Goal: Information Seeking & Learning: Learn about a topic

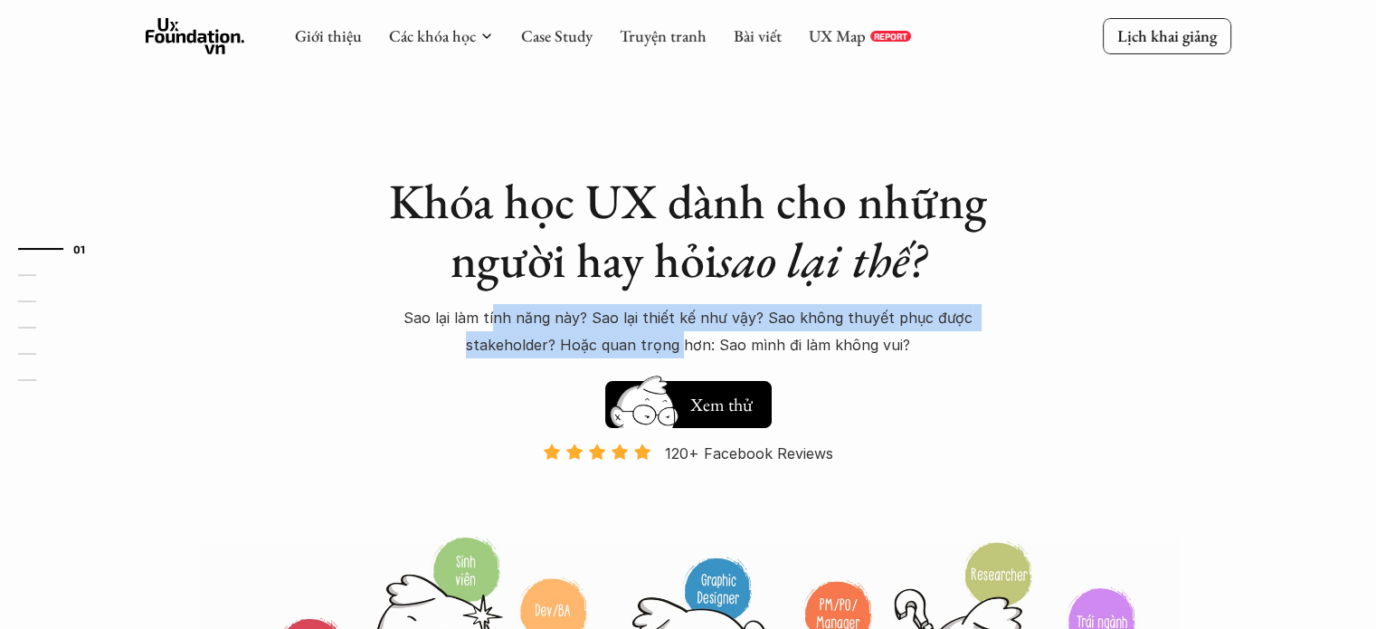
drag, startPoint x: 499, startPoint y: 327, endPoint x: 799, endPoint y: 336, distance: 299.5
click at [738, 335] on p "Sao lại làm tính năng này? Sao lại thiết kế như vậy? Sao không thuyết phục được…" at bounding box center [688, 331] width 633 height 55
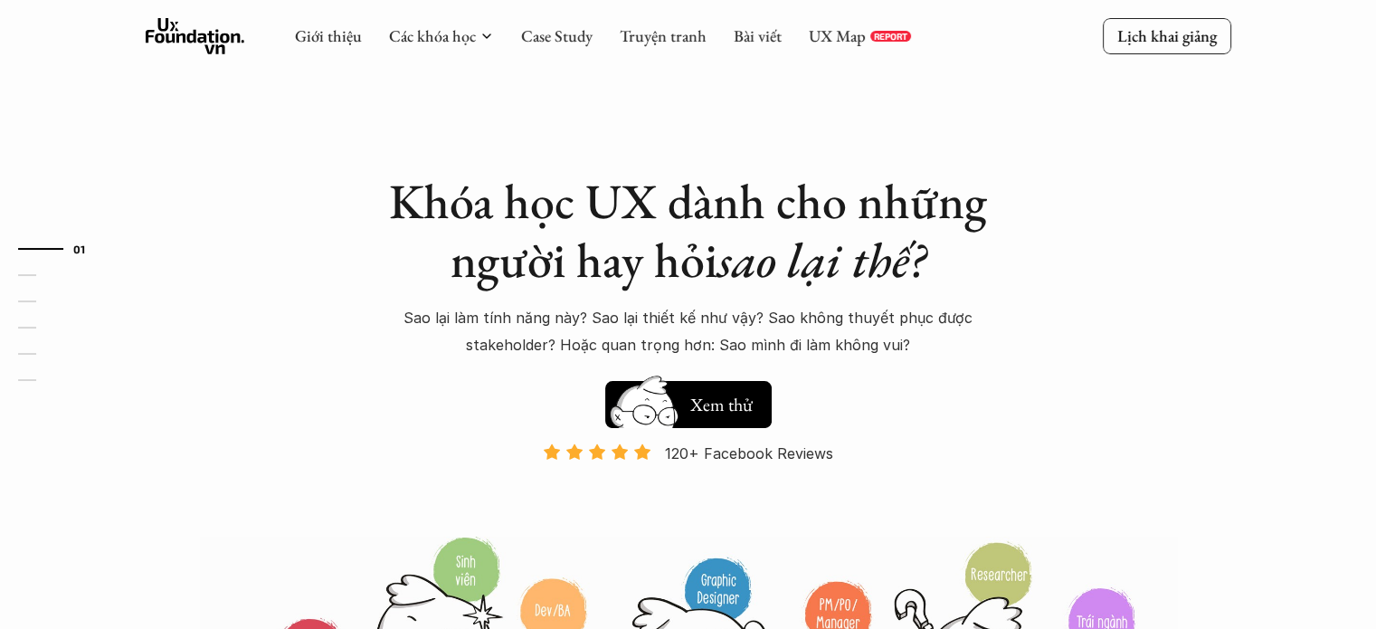
click at [944, 350] on p "Sao lại làm tính năng này? Sao lại thiết kế như vậy? Sao không thuyết phục được…" at bounding box center [688, 331] width 633 height 55
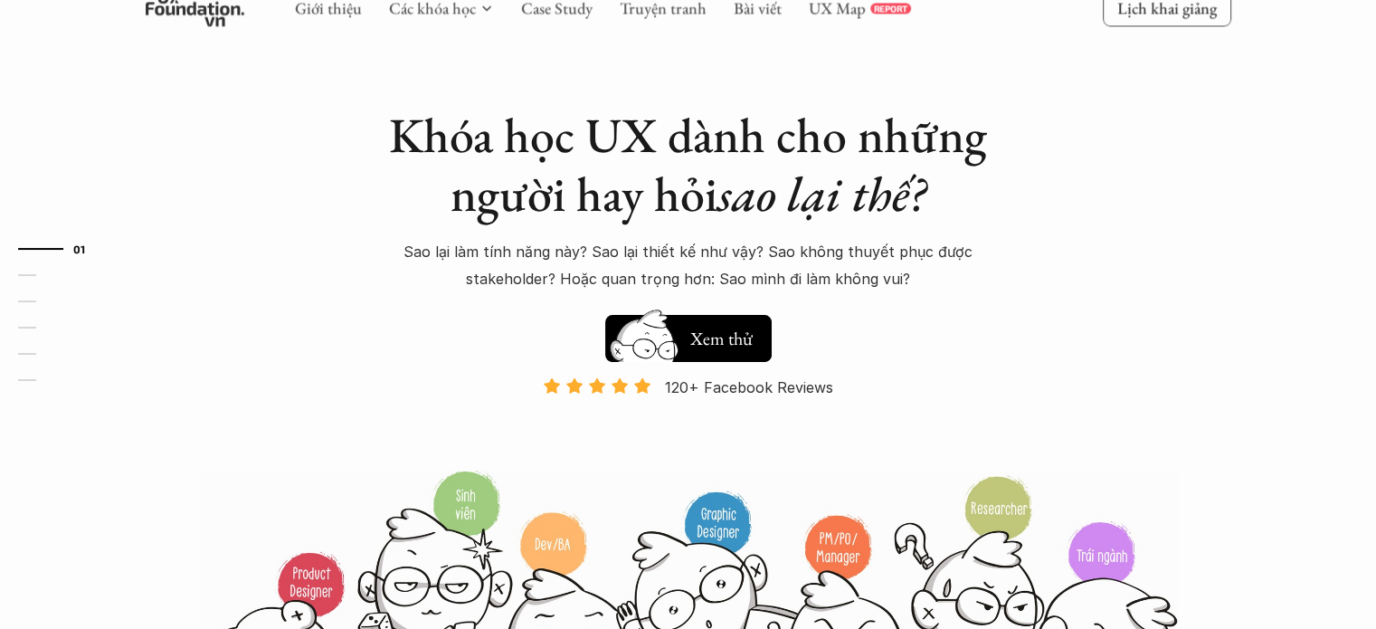
scroll to position [90, 0]
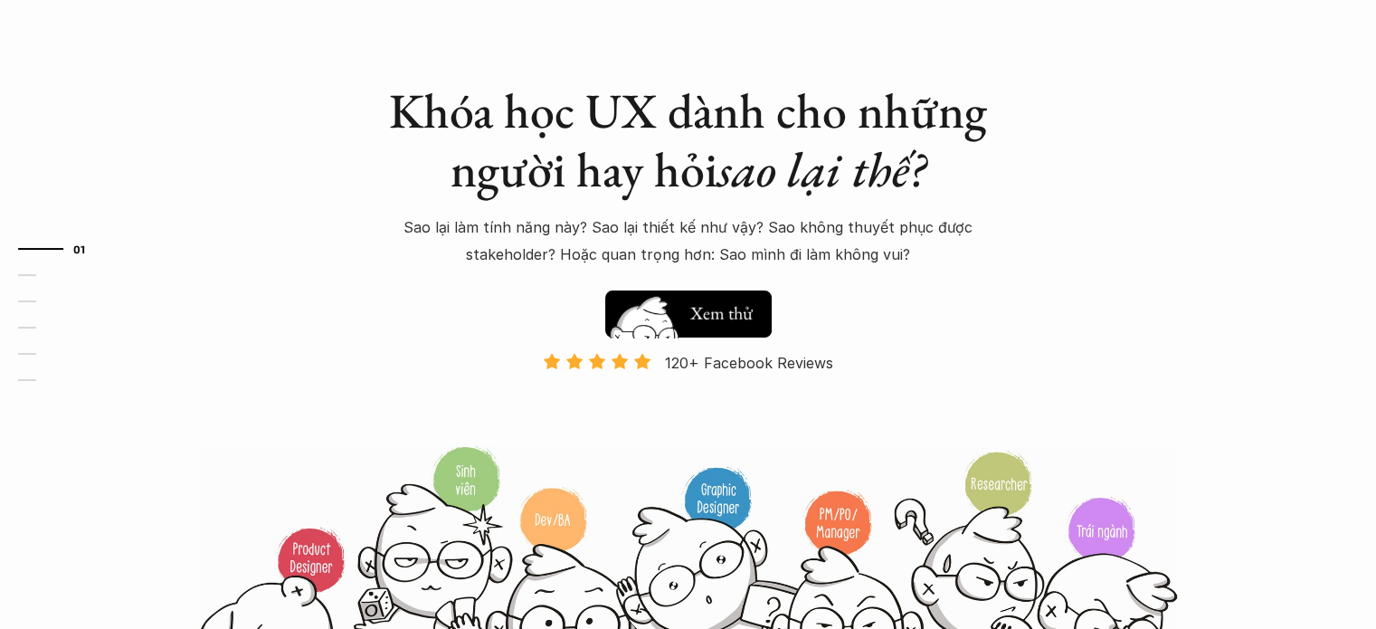
click at [719, 311] on h5 "Xem thử" at bounding box center [721, 312] width 62 height 25
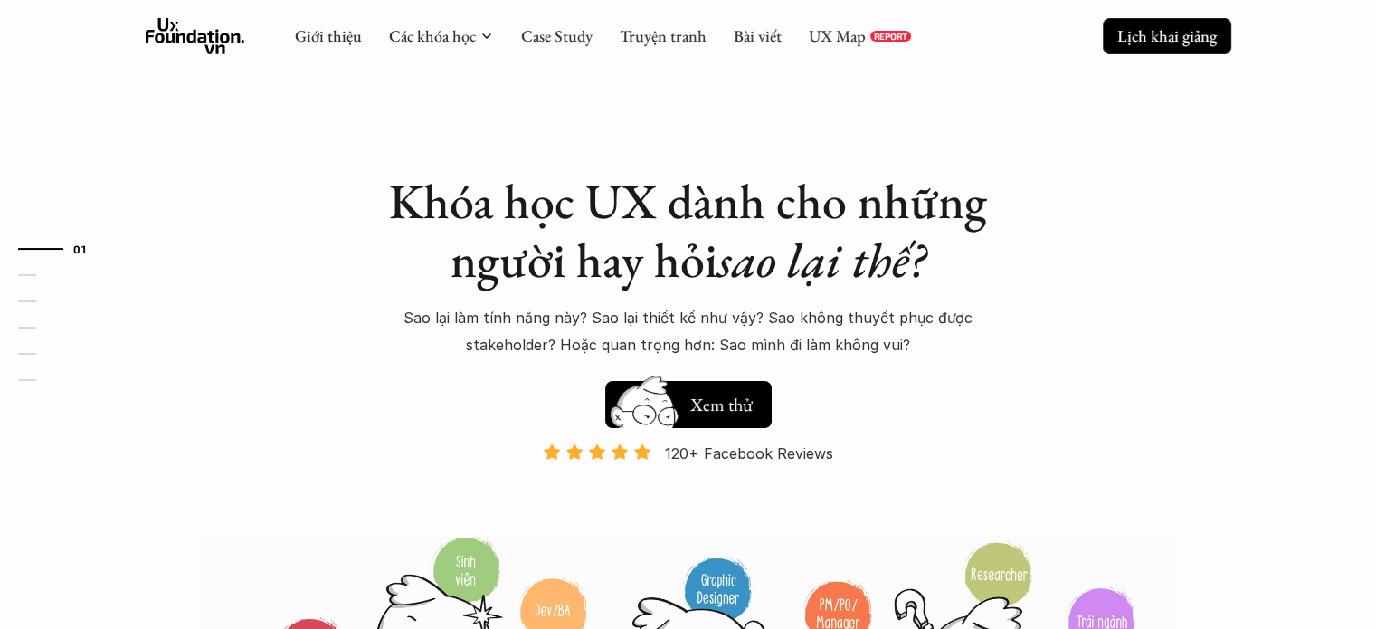
click at [1129, 34] on p "Lịch khai giảng" at bounding box center [1166, 35] width 99 height 21
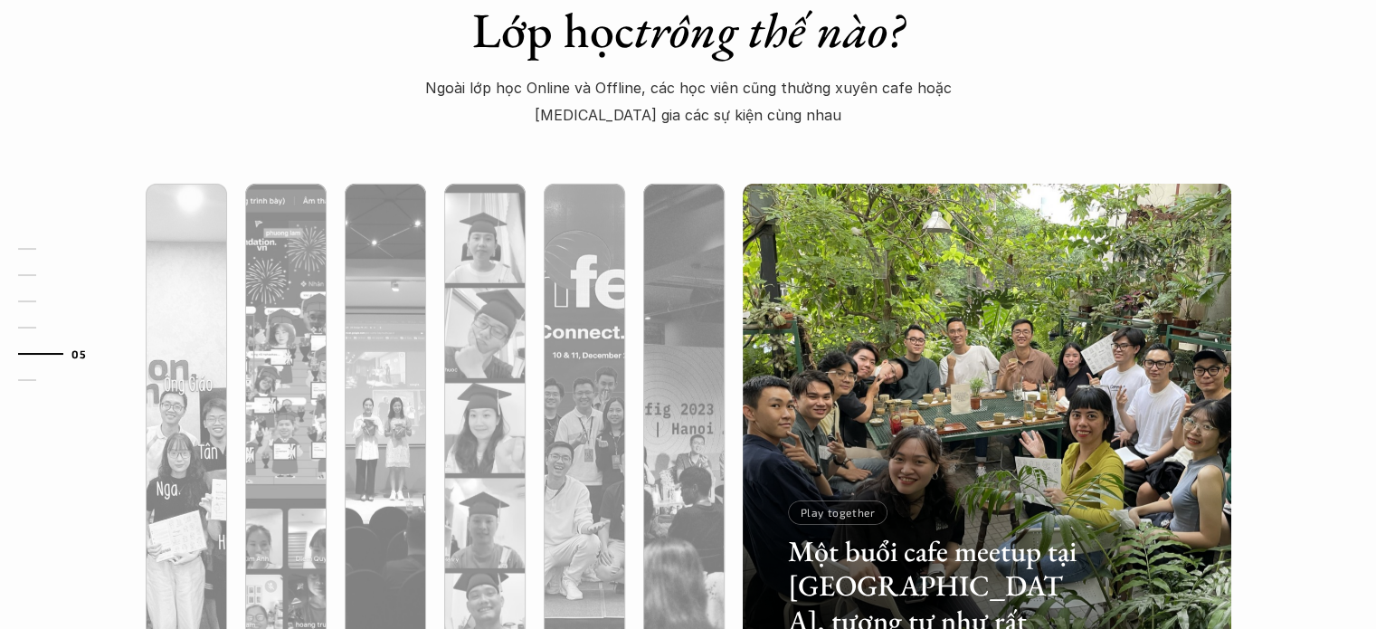
scroll to position [5804, 0]
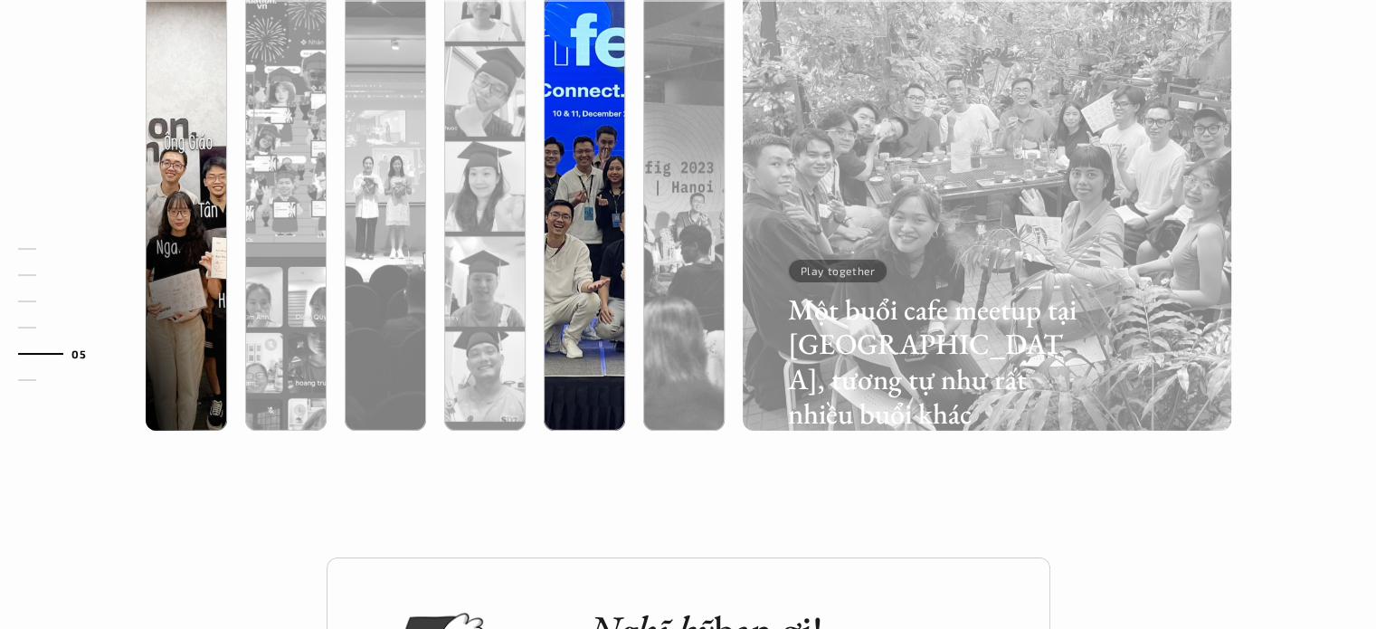
click at [567, 224] on div "Một buổi cafe meetup tại Sài Gòn, tương tự như rất nhiều buổi khác Play together" at bounding box center [688, 186] width 1176 height 561
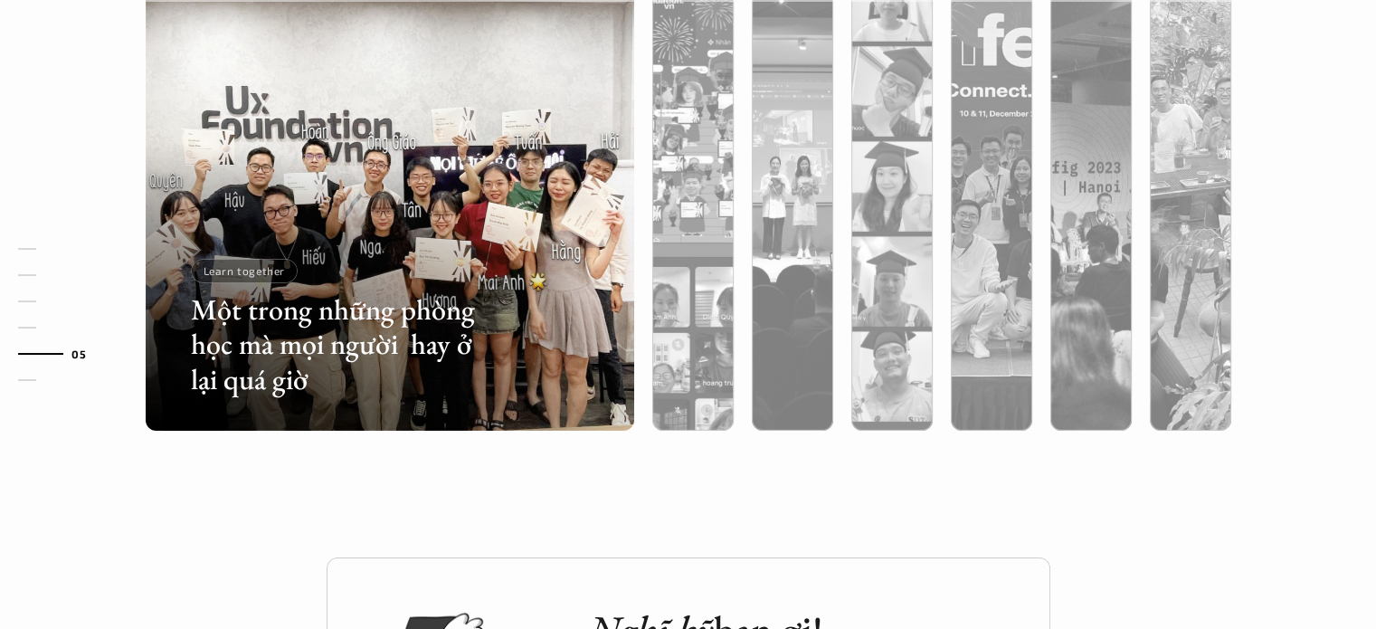
scroll to position [5623, 0]
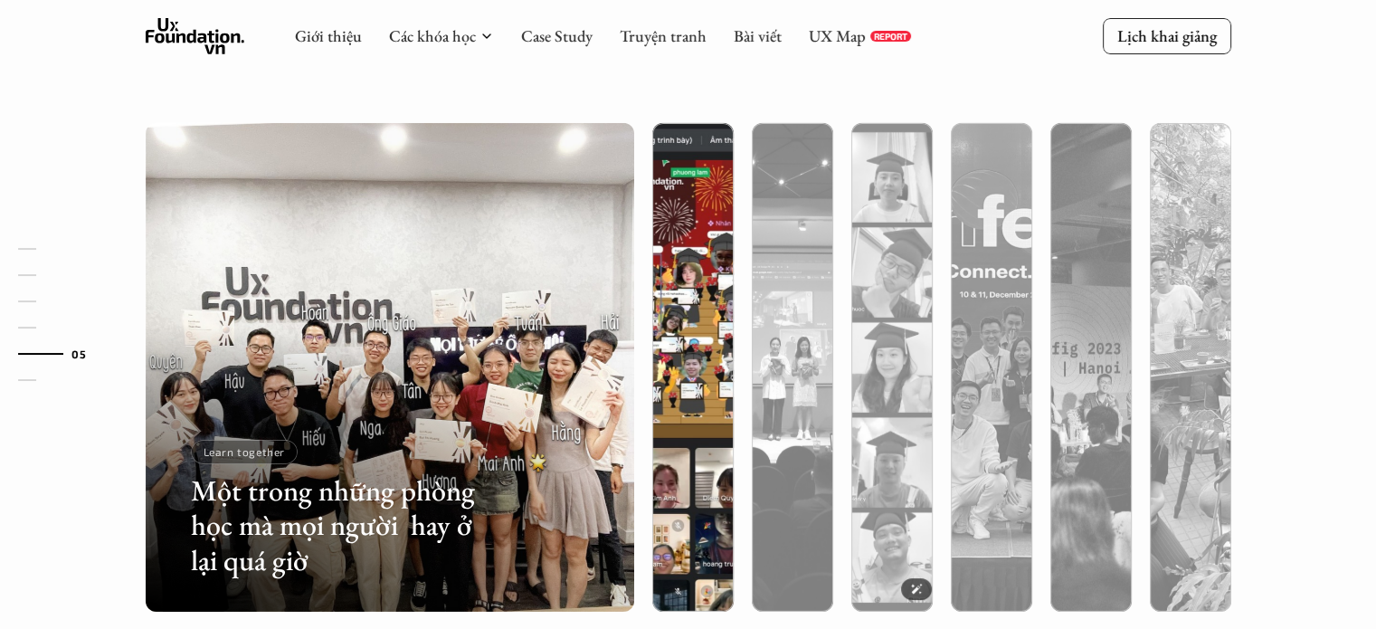
click at [671, 280] on img at bounding box center [692, 367] width 497 height 488
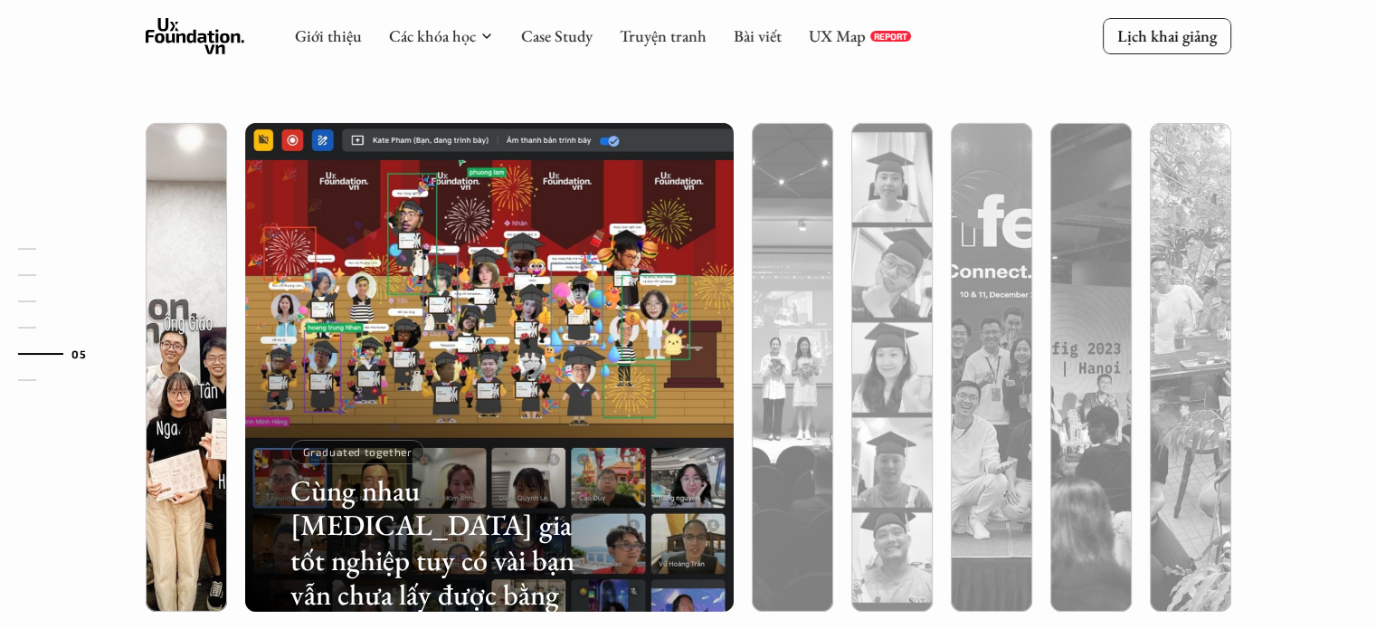
click at [197, 332] on div at bounding box center [186, 464] width 81 height 295
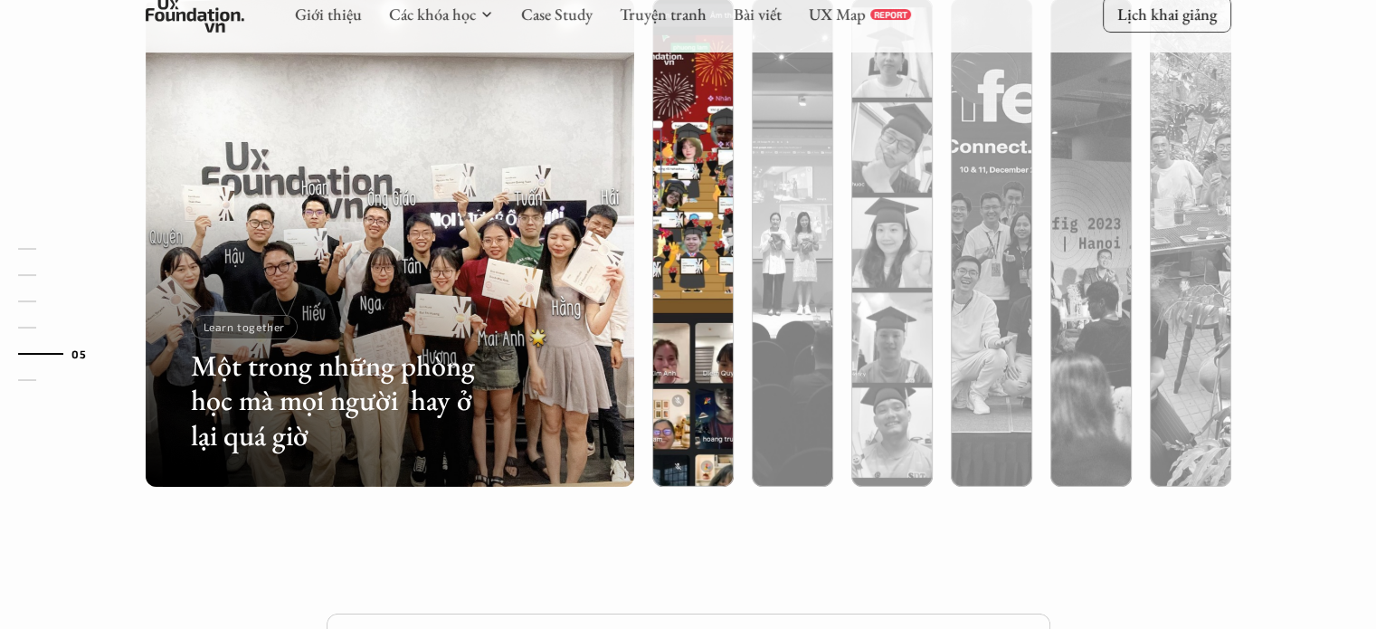
scroll to position [5804, 0]
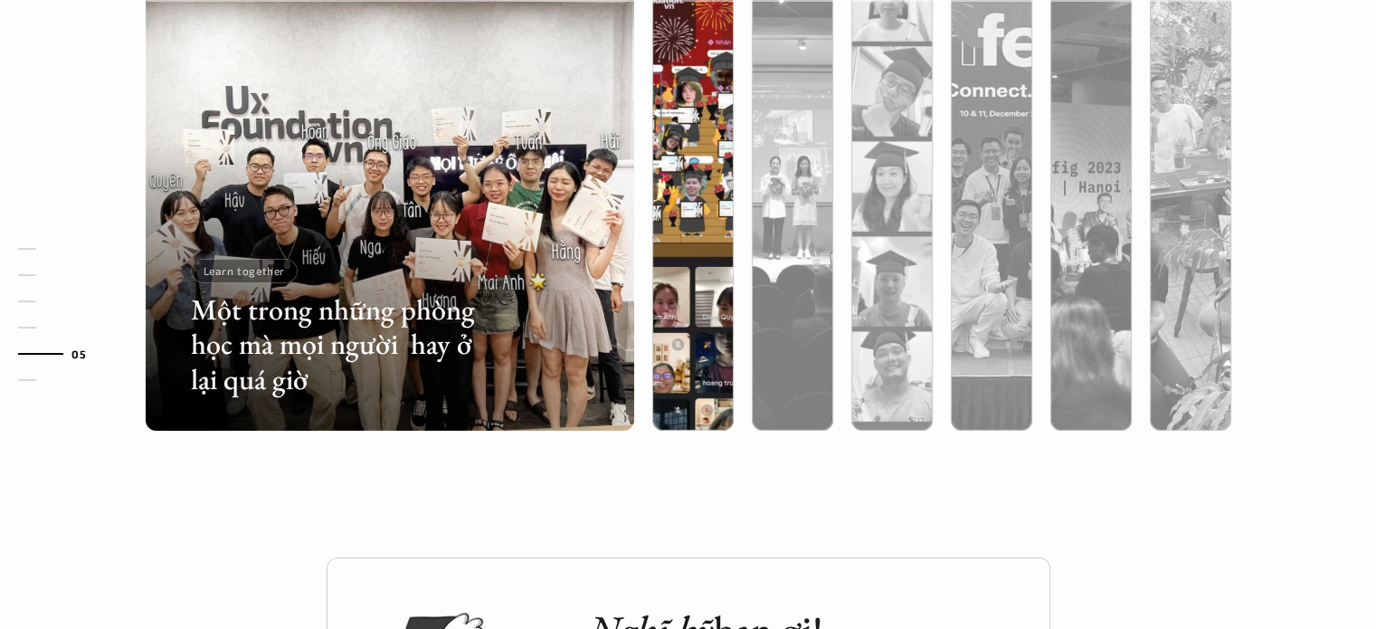
click at [681, 268] on div at bounding box center [692, 283] width 81 height 295
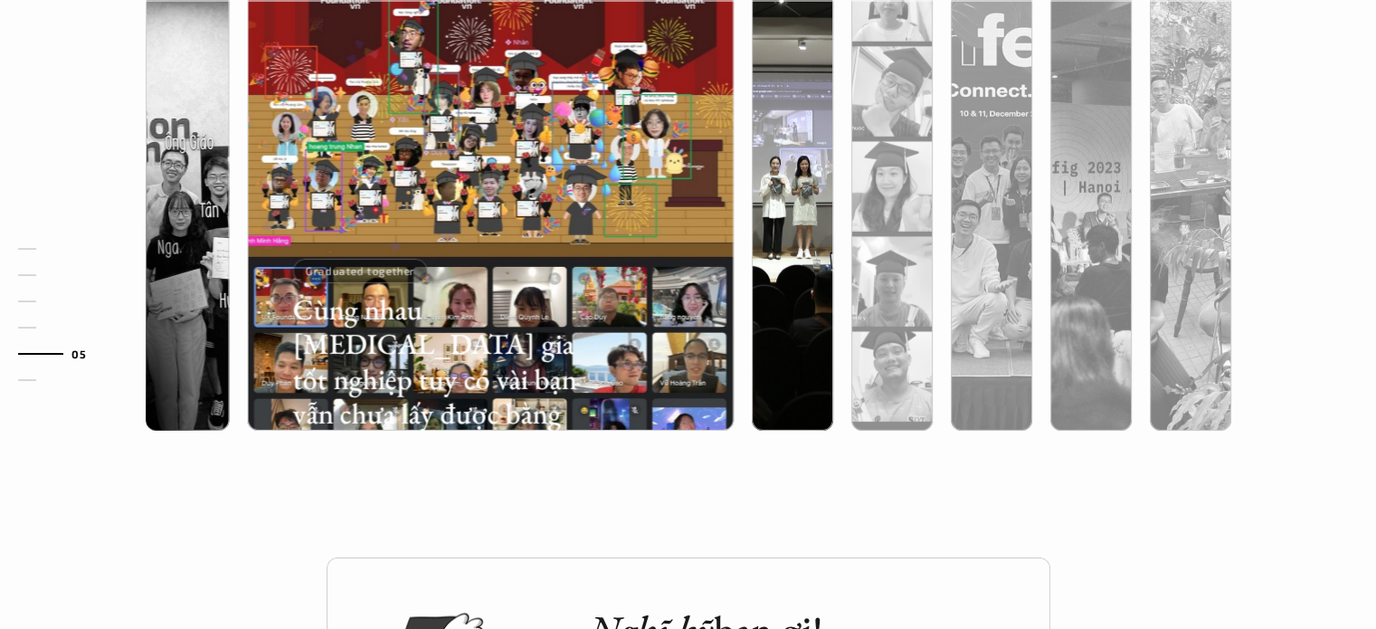
click at [778, 236] on div at bounding box center [792, 283] width 81 height 295
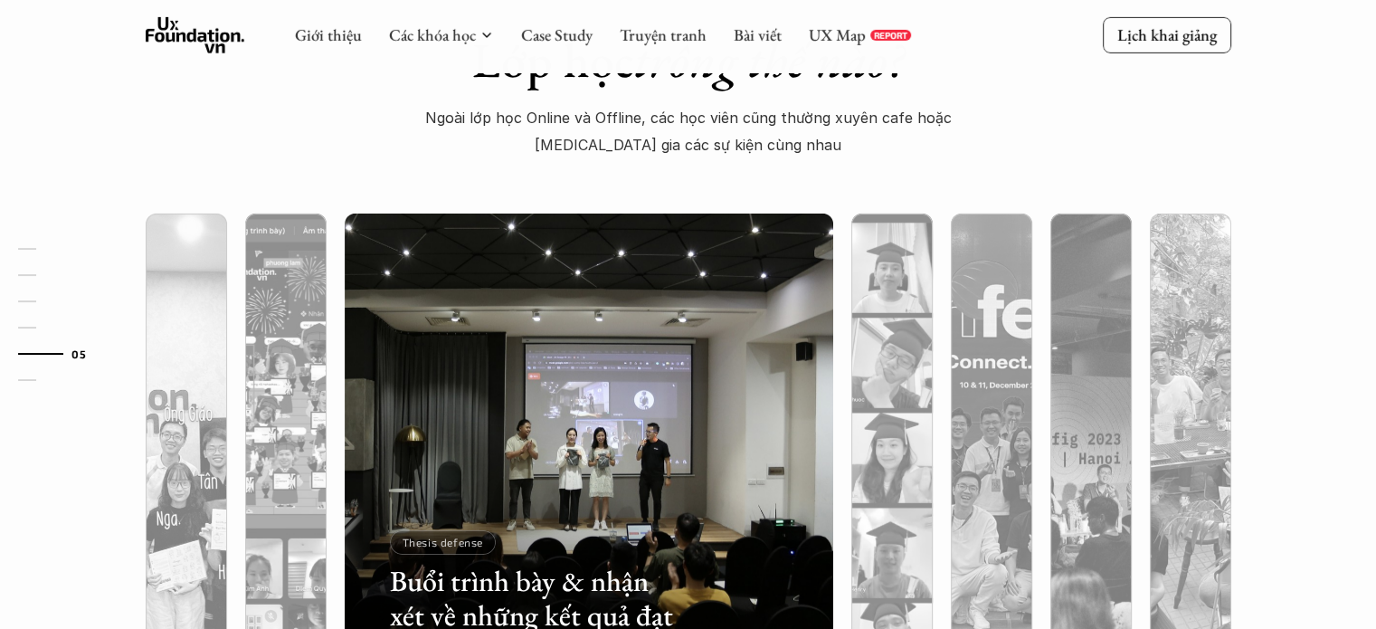
scroll to position [5714, 0]
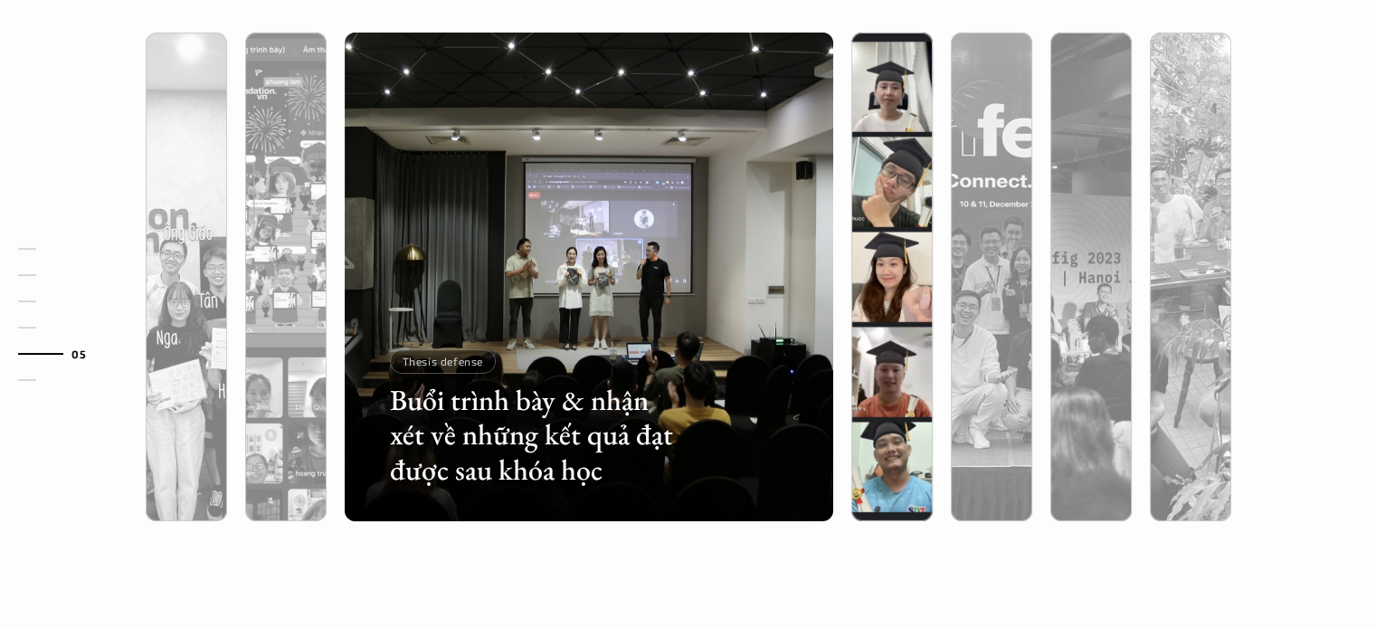
click at [901, 243] on div at bounding box center [891, 373] width 81 height 295
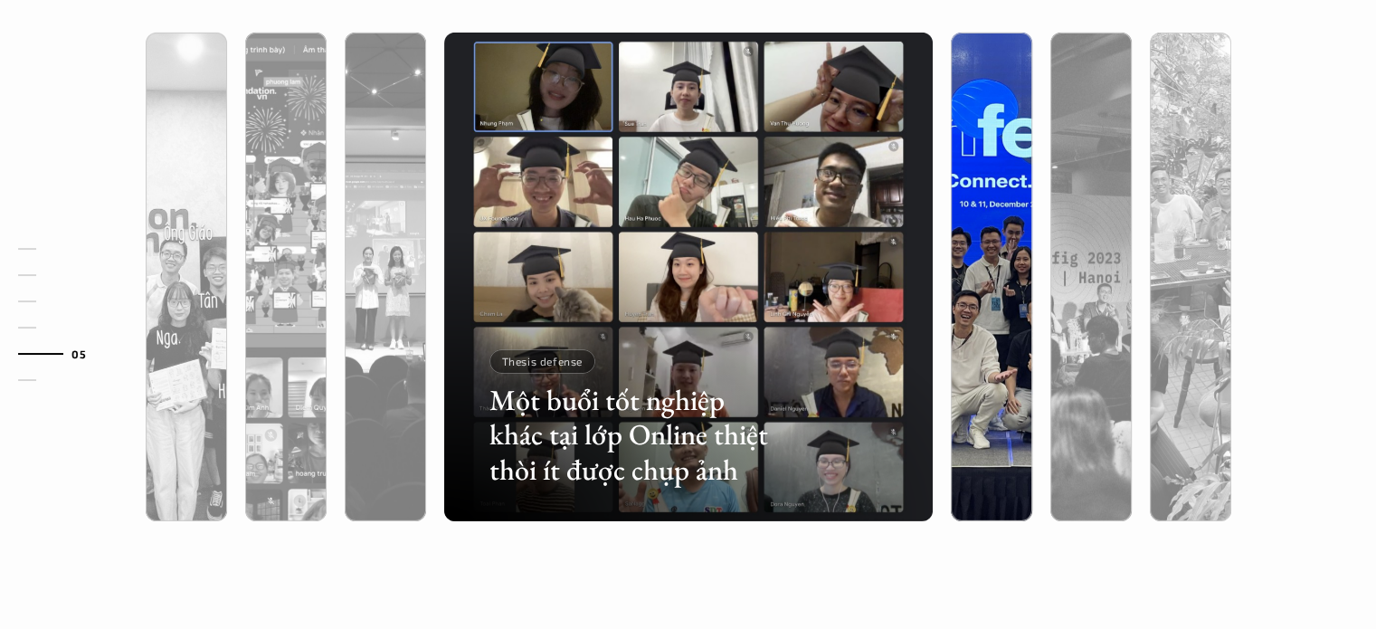
click at [966, 242] on div at bounding box center [991, 373] width 81 height 295
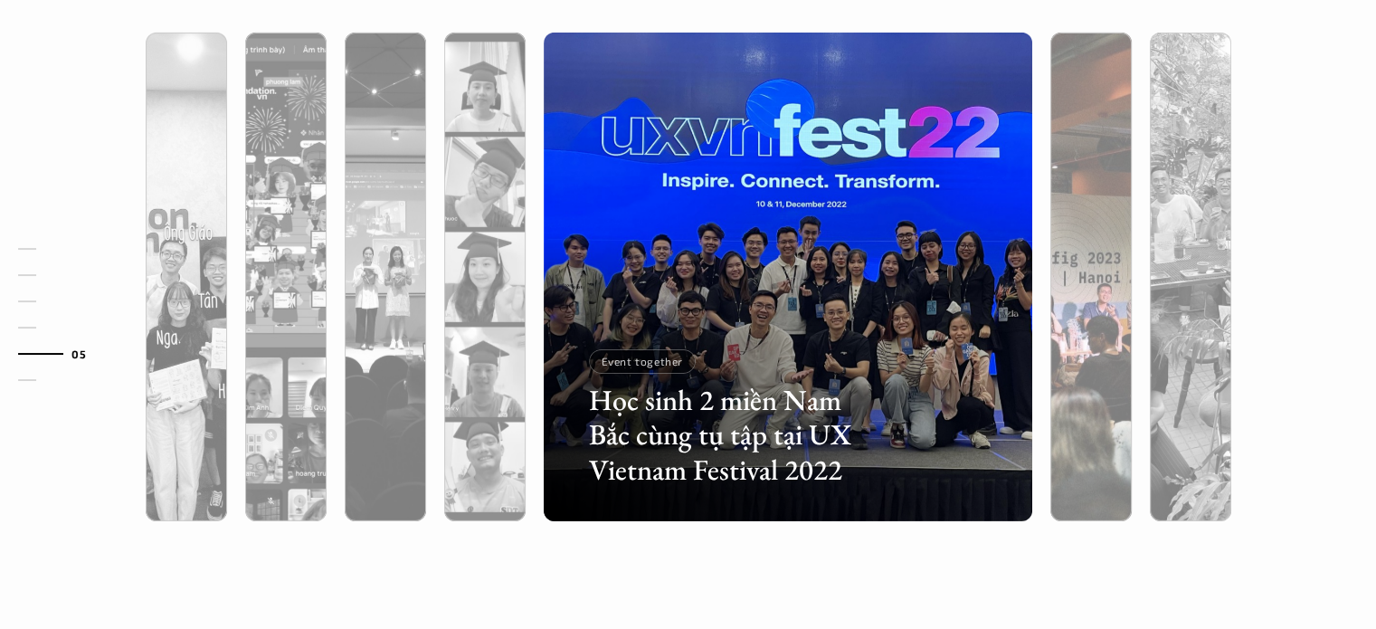
click at [1070, 235] on div at bounding box center [1090, 373] width 81 height 295
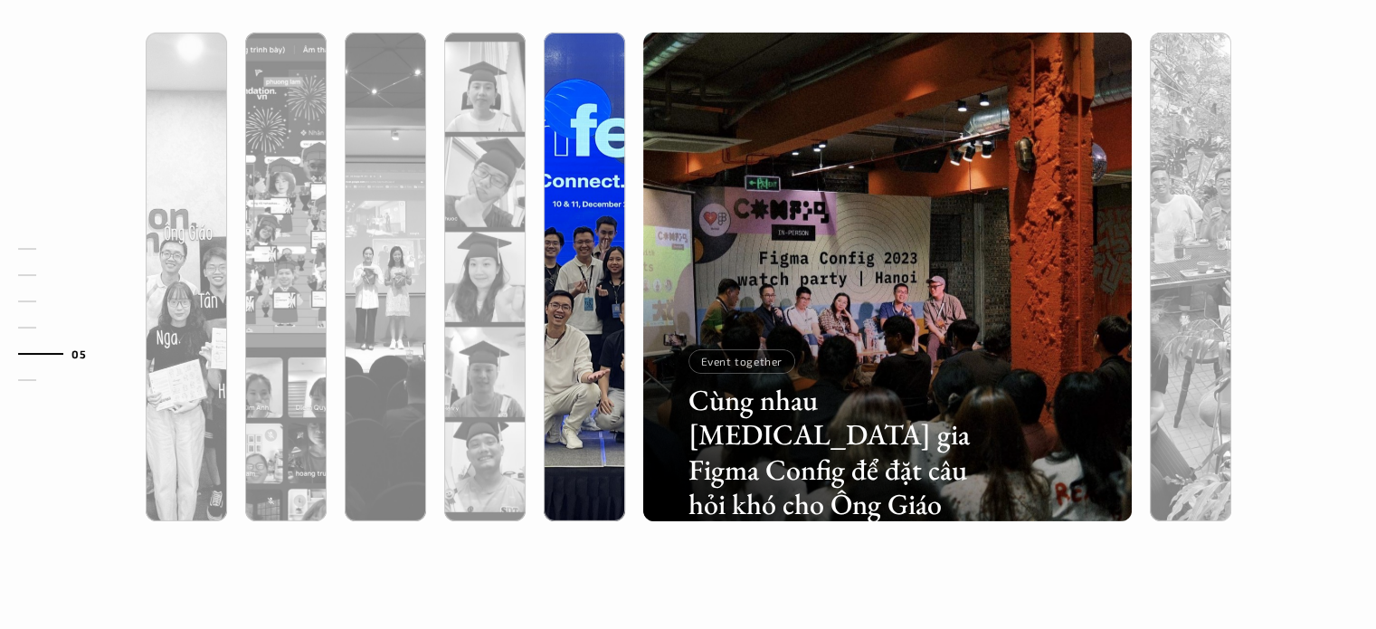
click at [593, 244] on div at bounding box center [584, 373] width 81 height 295
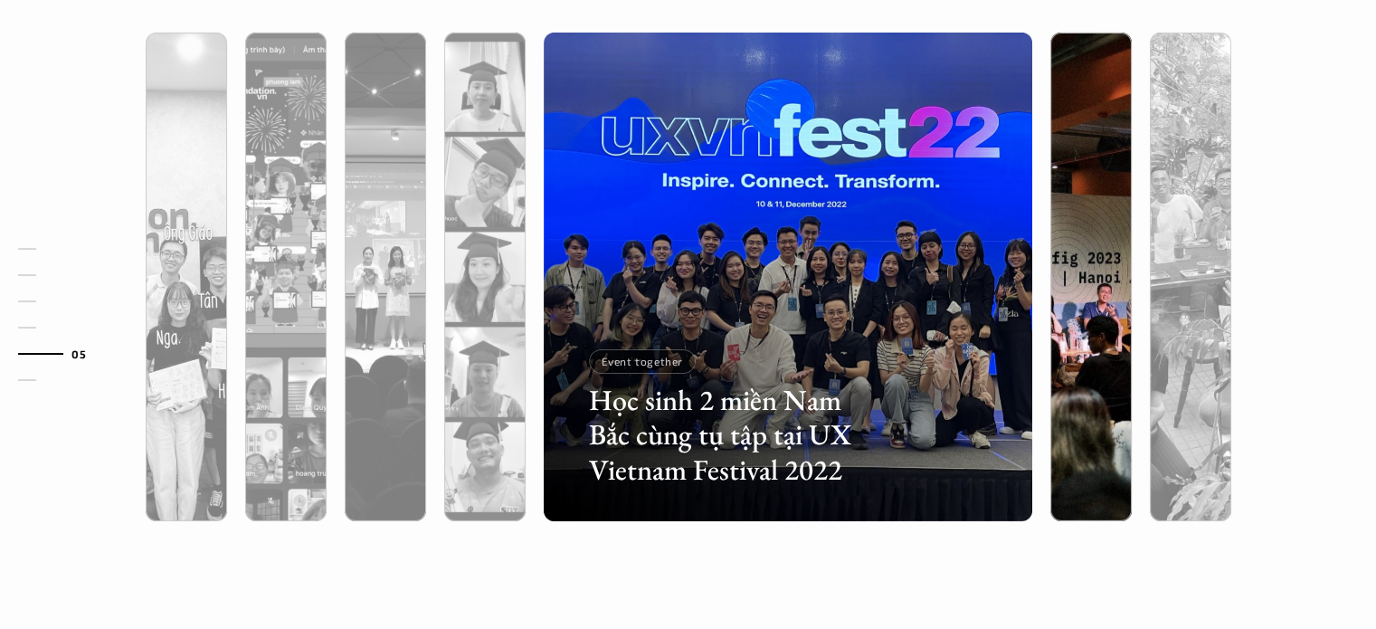
click at [1082, 247] on div at bounding box center [1090, 373] width 81 height 295
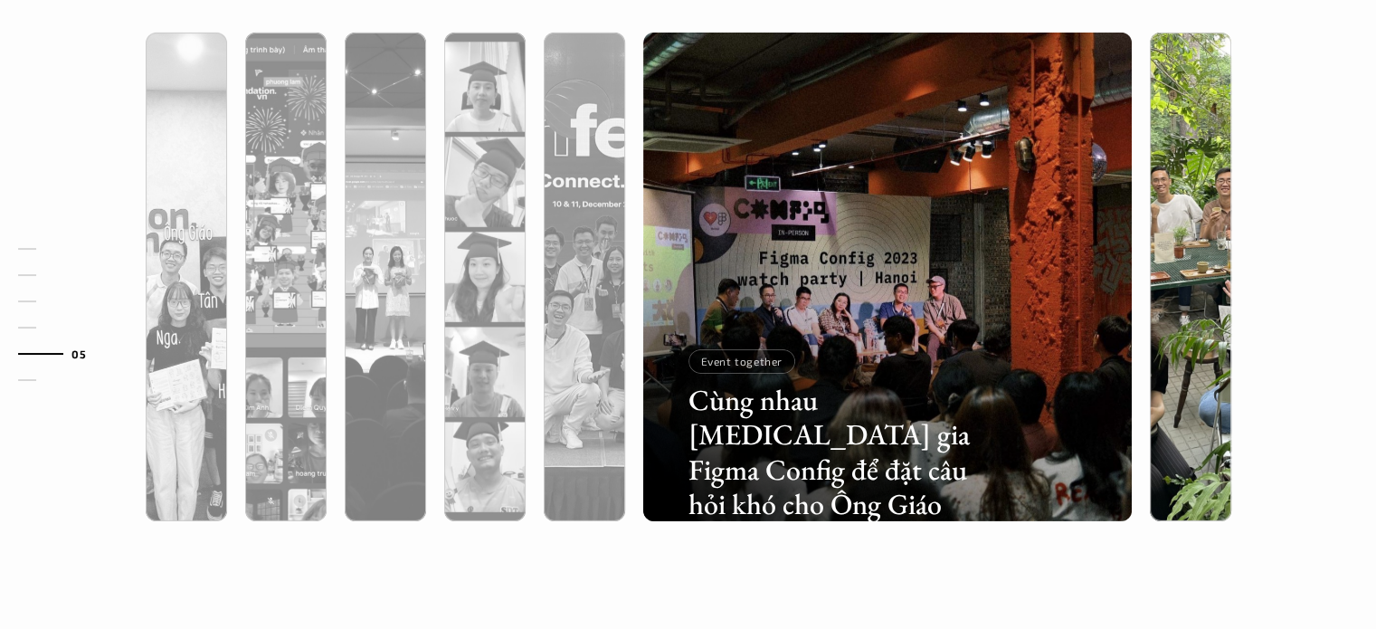
click at [1186, 249] on div at bounding box center [1190, 373] width 81 height 295
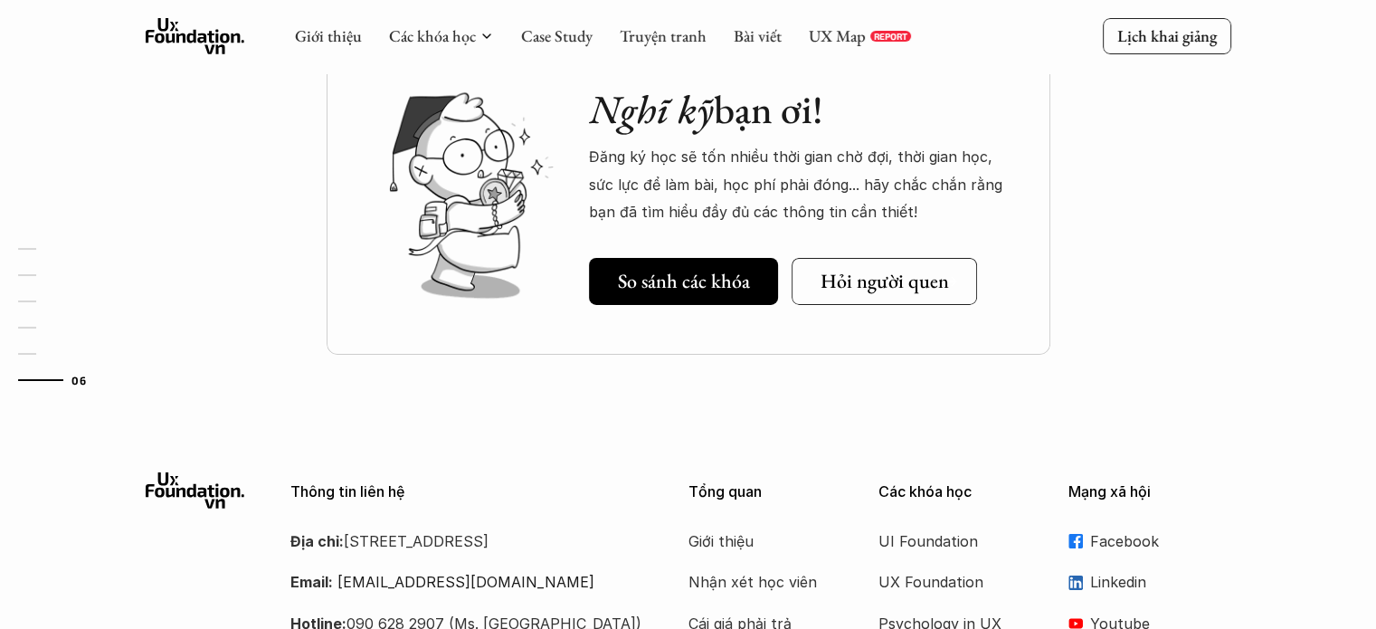
scroll to position [6256, 0]
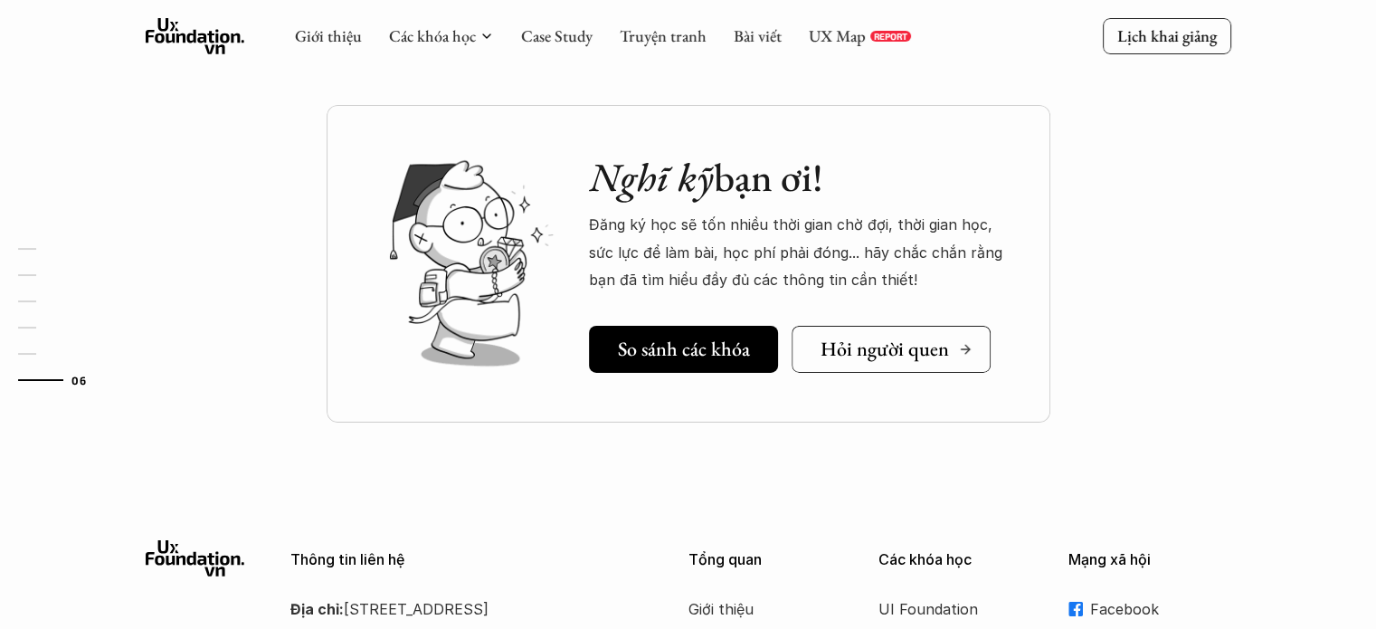
click at [894, 343] on h5 "Hỏi người quen" at bounding box center [884, 349] width 128 height 24
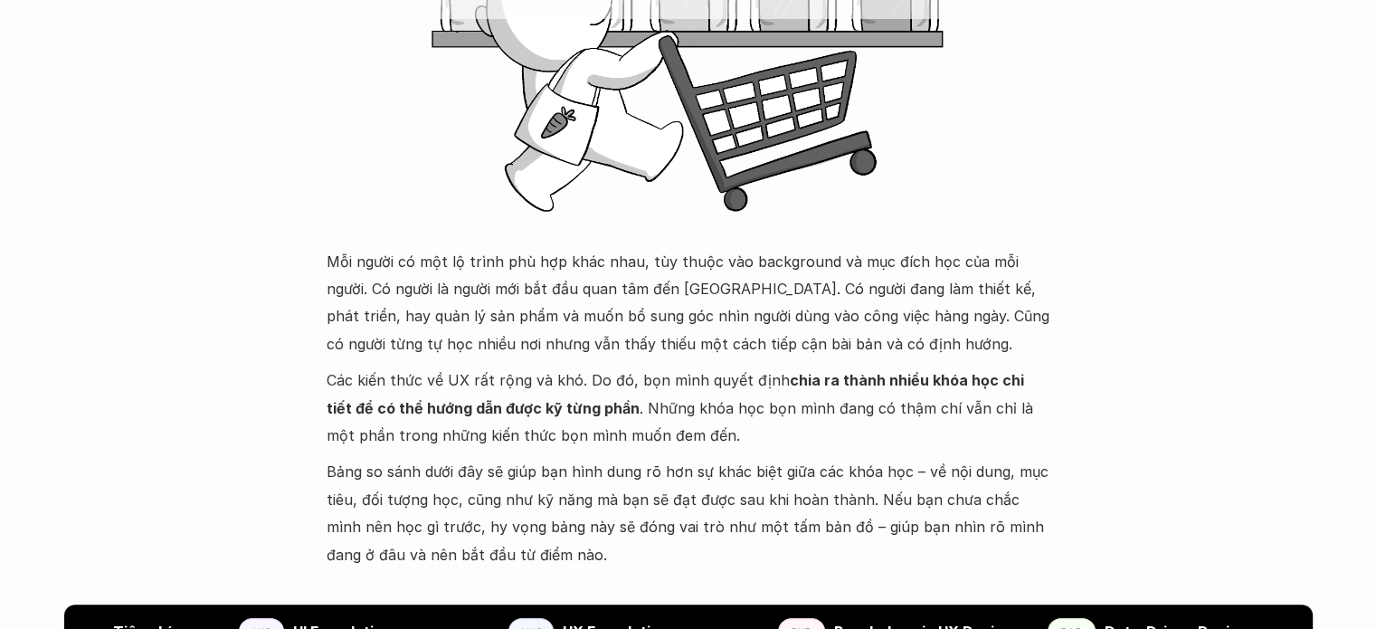
scroll to position [452, 0]
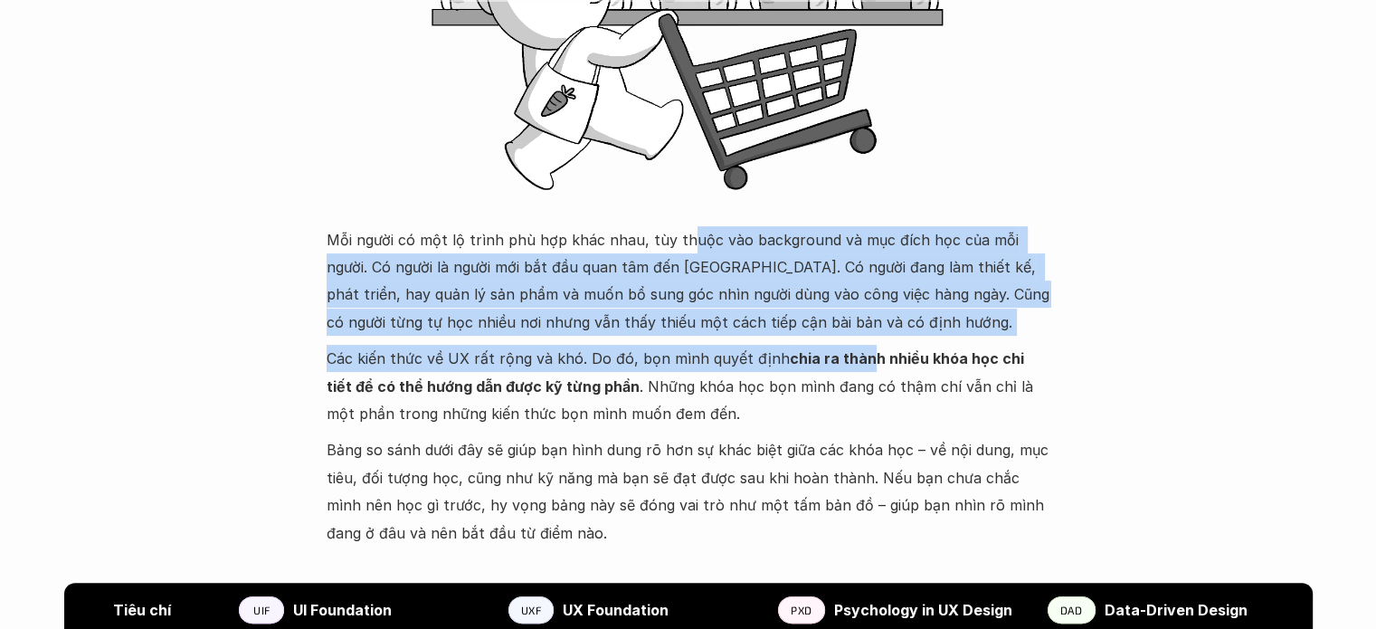
drag, startPoint x: 675, startPoint y: 235, endPoint x: 862, endPoint y: 343, distance: 216.0
click at [861, 365] on div "Mỗi người có một lộ trình phù hợp khác nhau, tùy thuộc vào background và mục đí…" at bounding box center [689, 386] width 724 height 320
drag, startPoint x: 703, startPoint y: 341, endPoint x: 626, endPoint y: 341, distance: 76.9
click at [702, 341] on div "Mỗi người có một lộ trình phù hợp khác nhau, tùy thuộc vào background và mục đí…" at bounding box center [689, 386] width 724 height 320
click at [539, 321] on p "Mỗi người có một lộ trình phù hợp khác nhau, tùy thuộc vào background và mục đí…" at bounding box center [689, 281] width 724 height 110
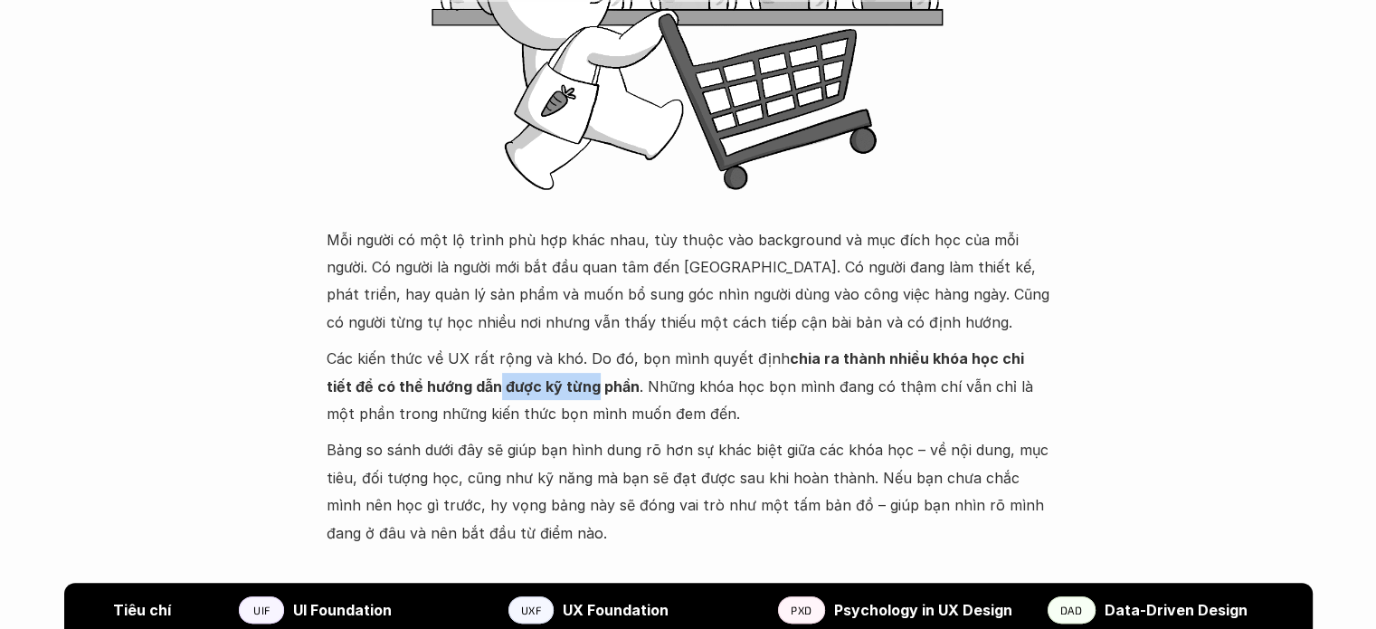
drag, startPoint x: 468, startPoint y: 394, endPoint x: 669, endPoint y: 393, distance: 201.7
click at [585, 383] on strong "chia ra thành nhiều khóa học chi tiết để có thể hướng dẫn được kỹ từng phần" at bounding box center [677, 371] width 701 height 45
click at [703, 393] on p "Các kiến thức về UX rất rộng và khó. Do đó, bọn mình quyết định chia ra thành n…" at bounding box center [689, 386] width 724 height 82
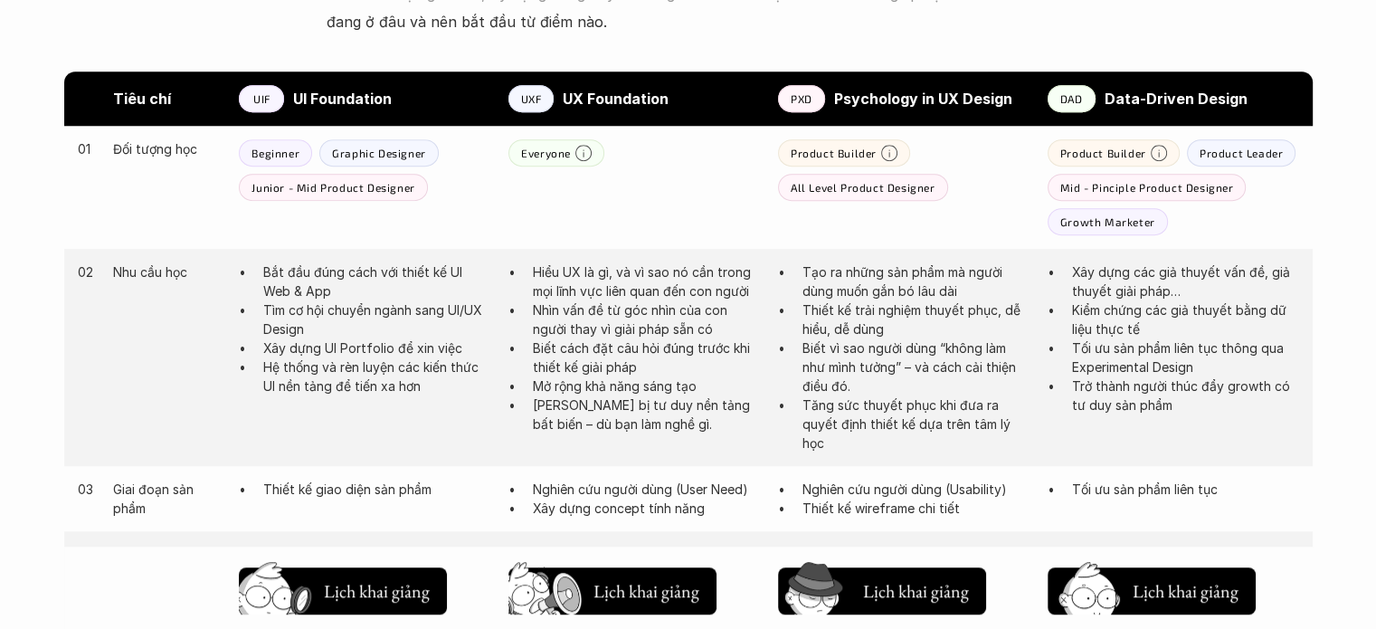
scroll to position [995, 0]
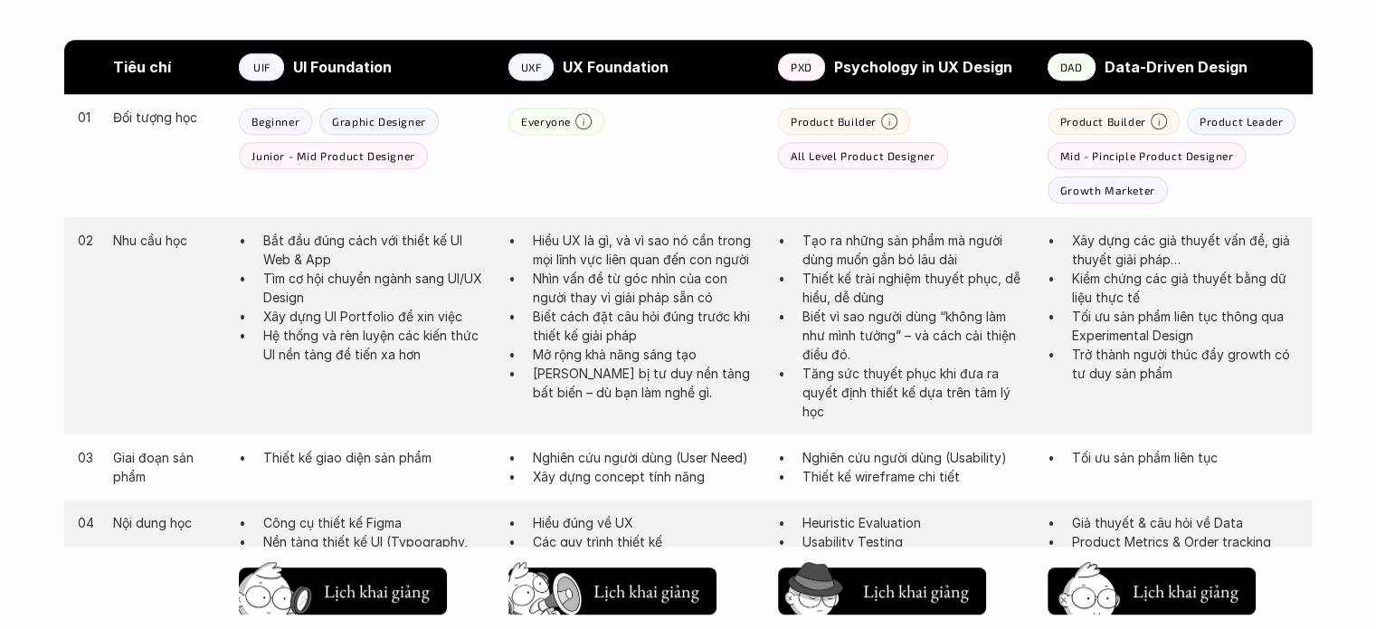
click at [295, 158] on p "Junior - Mid Product Designer" at bounding box center [332, 155] width 163 height 13
click at [362, 155] on p "Junior - Mid Product Designer" at bounding box center [332, 155] width 163 height 13
drag, startPoint x: 275, startPoint y: 242, endPoint x: 365, endPoint y: 267, distance: 93.7
click at [365, 267] on p "Bắt đầu đúng cách với thiết kế UI Web & App" at bounding box center [376, 250] width 227 height 38
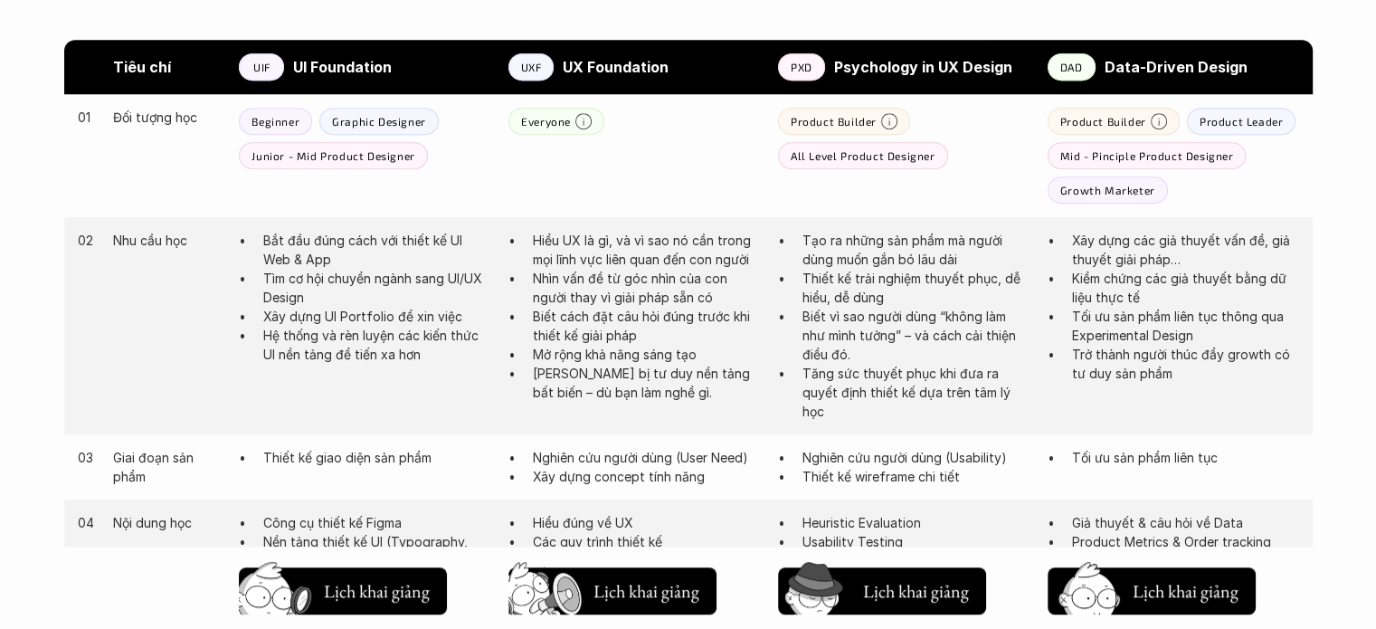
click at [420, 332] on p "Hệ thống và rèn luyện các kiến thức UI nền tảng để tiến xa hơn" at bounding box center [376, 345] width 227 height 38
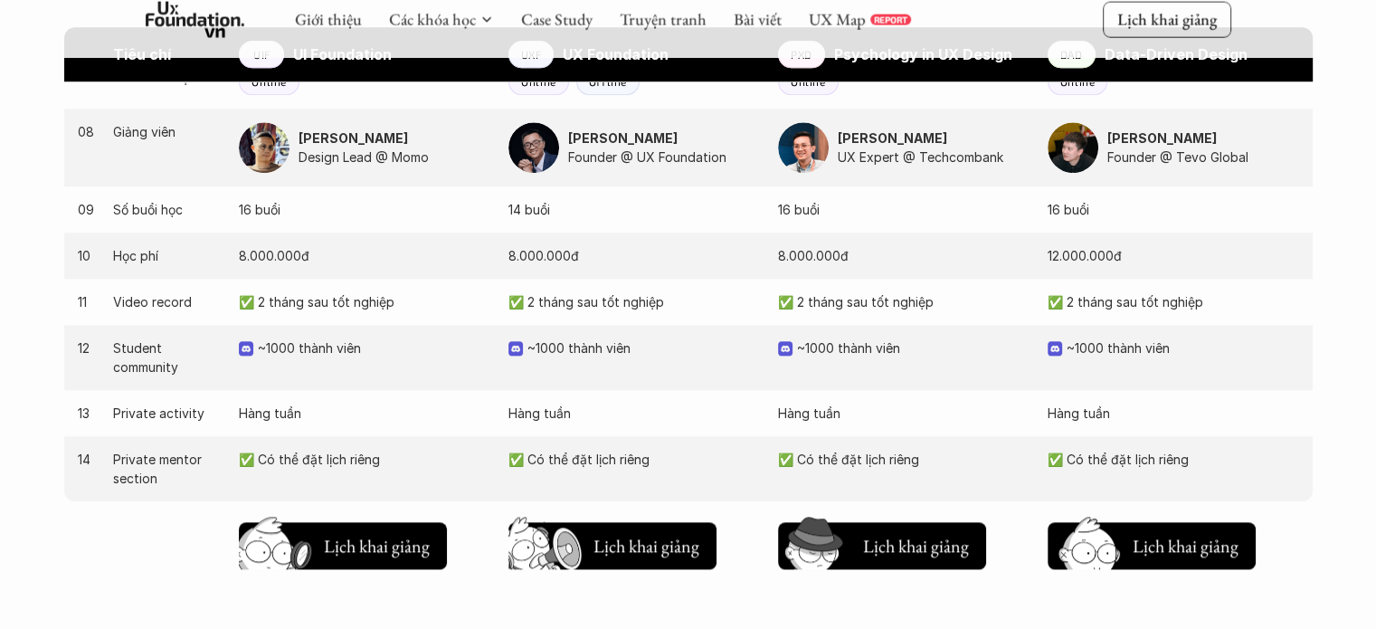
scroll to position [1899, 0]
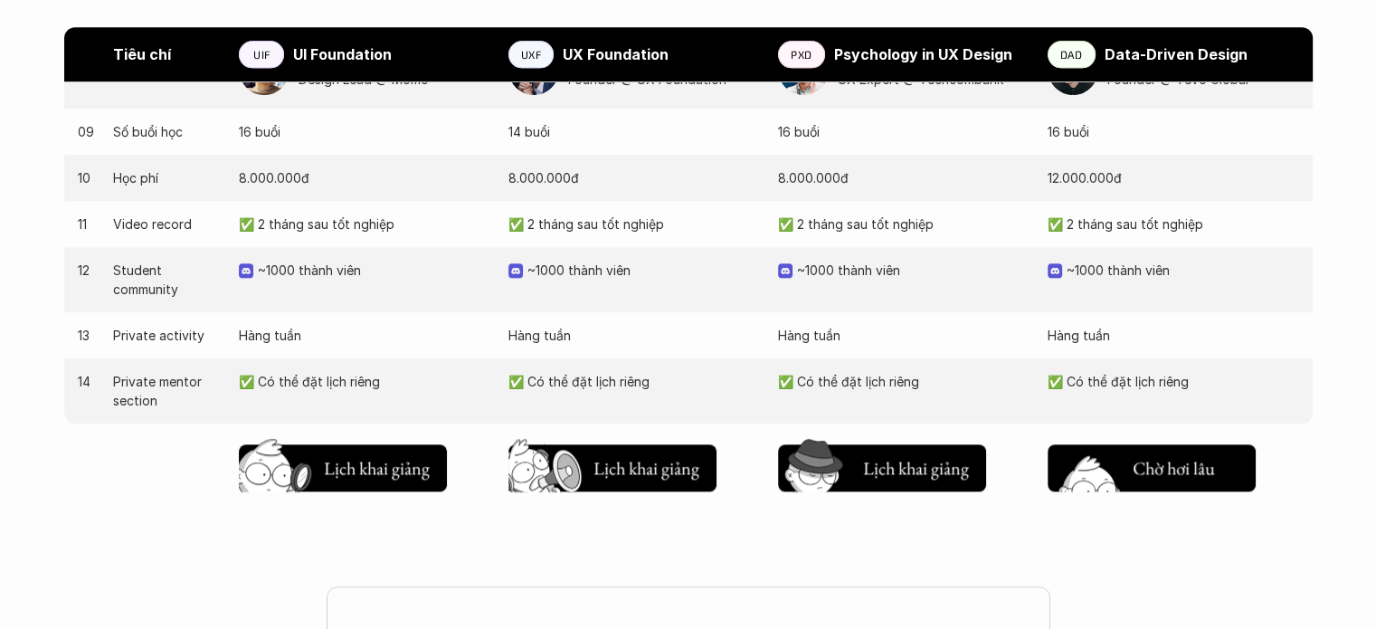
click at [1105, 480] on img at bounding box center [1086, 496] width 97 height 82
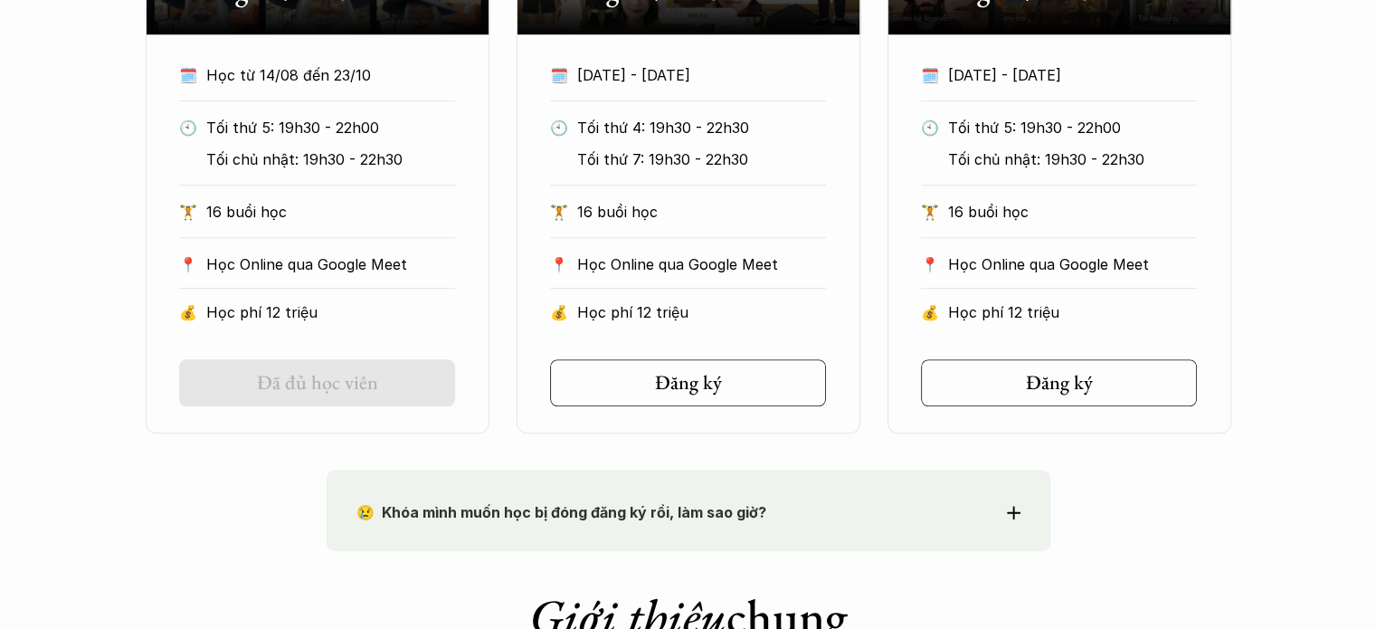
scroll to position [1394, 0]
